Goal: Transaction & Acquisition: Purchase product/service

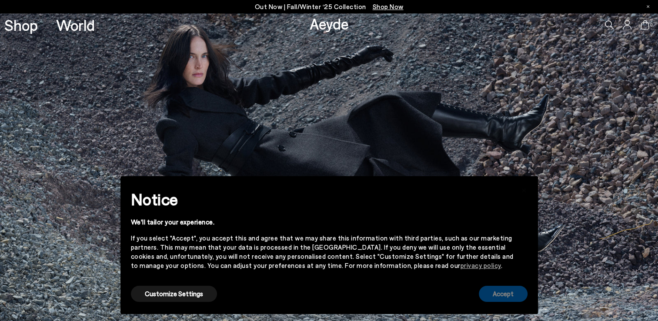
click at [508, 297] on button "Accept" at bounding box center [503, 294] width 49 height 16
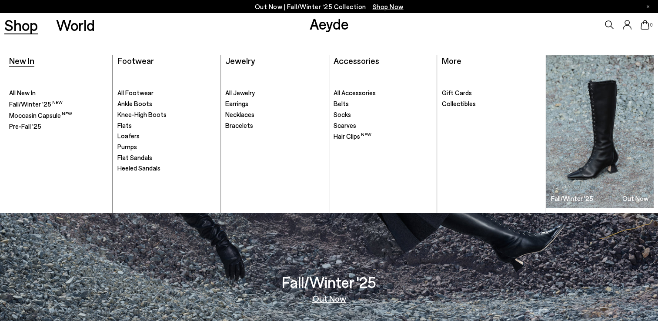
click at [24, 66] on link "New In" at bounding box center [21, 60] width 25 height 10
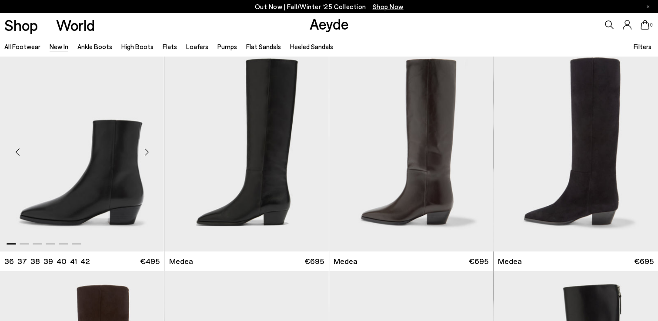
scroll to position [478, 0]
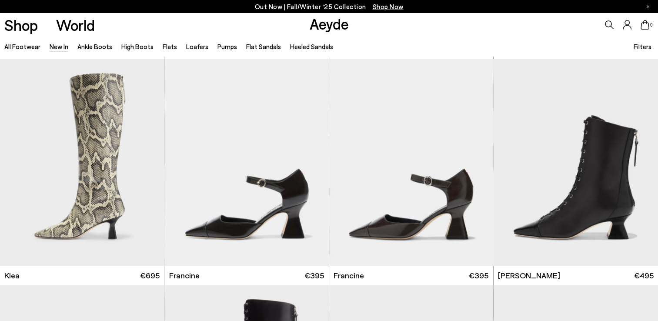
scroll to position [913, 0]
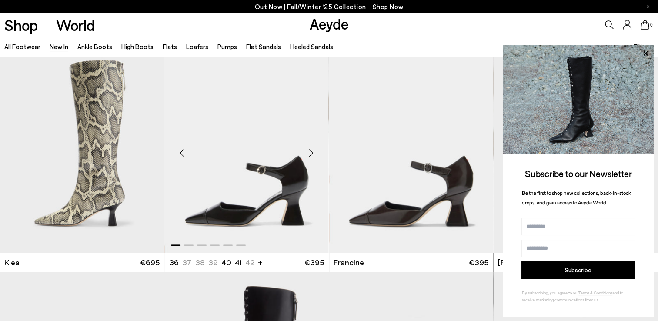
click at [255, 196] on img "1 / 6" at bounding box center [246, 149] width 164 height 206
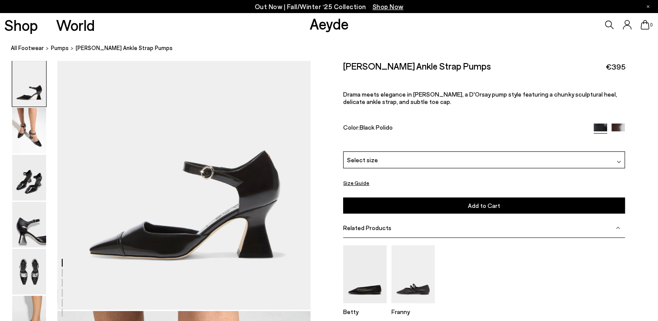
scroll to position [87, 0]
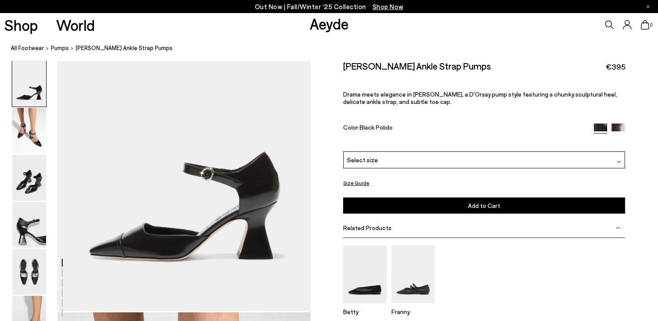
click at [615, 125] on img at bounding box center [618, 130] width 13 height 13
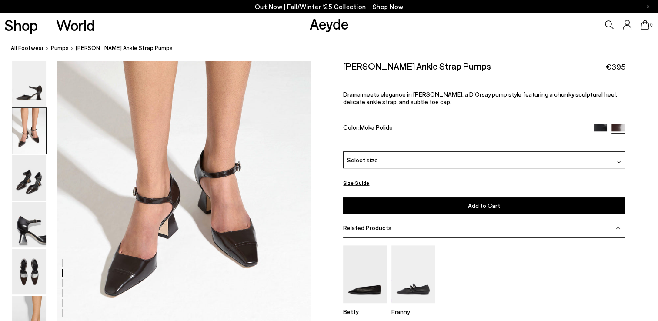
scroll to position [391, 0]
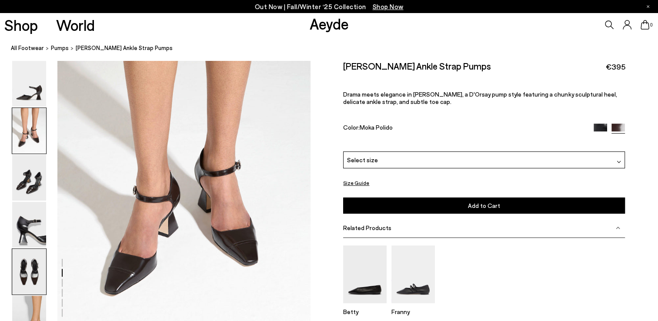
click at [23, 258] on img at bounding box center [29, 272] width 34 height 46
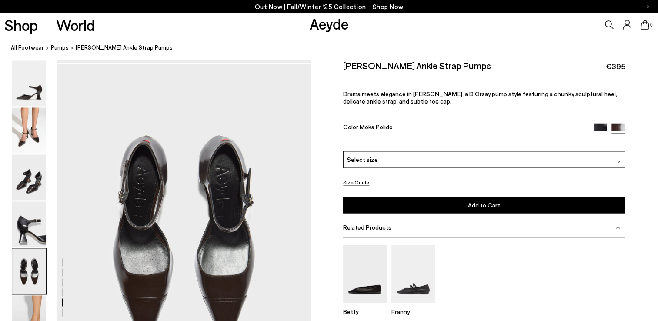
scroll to position [1355, 0]
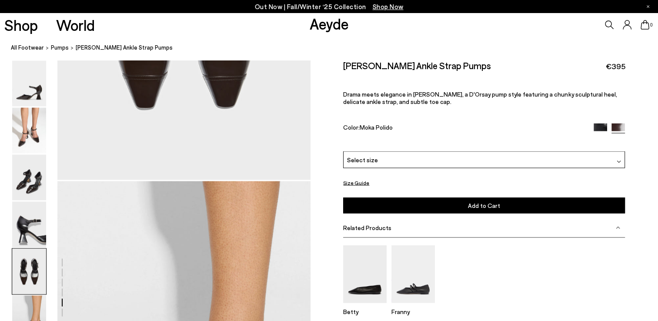
scroll to position [1747, 0]
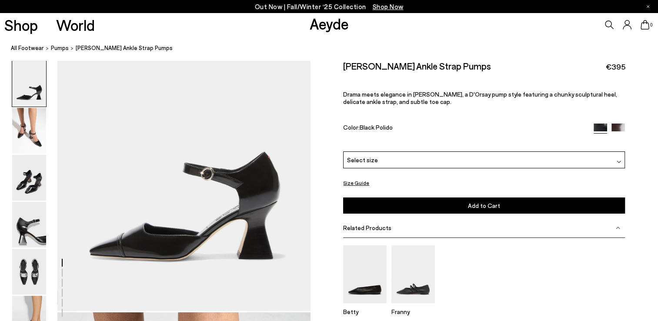
scroll to position [130, 0]
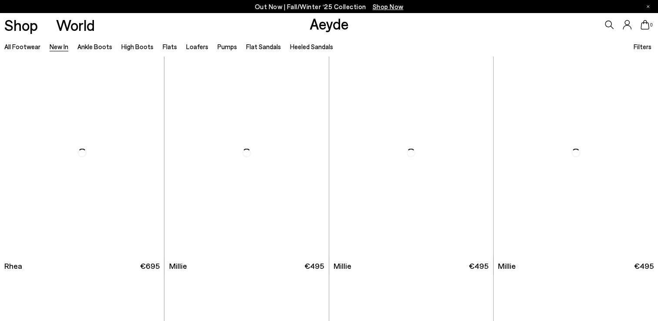
scroll to position [1814, 0]
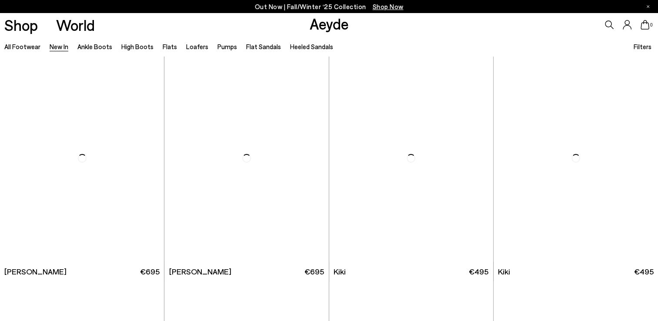
scroll to position [3173, 0]
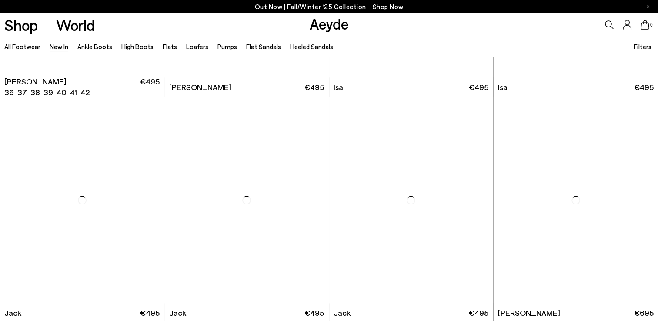
scroll to position [4532, 0]
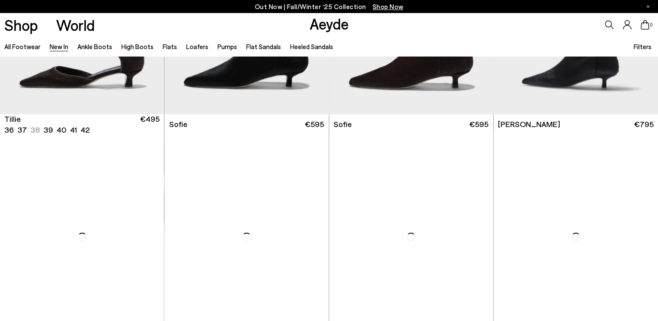
scroll to position [5402, 0]
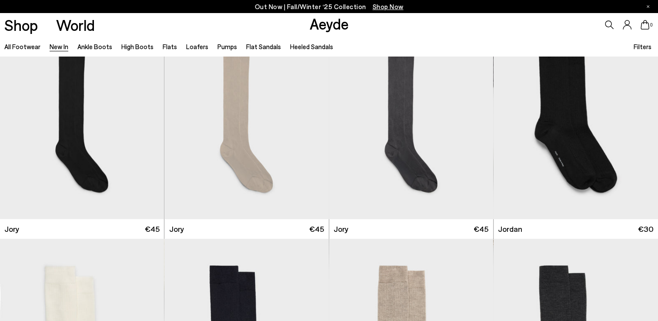
scroll to position [6153, 0]
